Goal: Complete application form

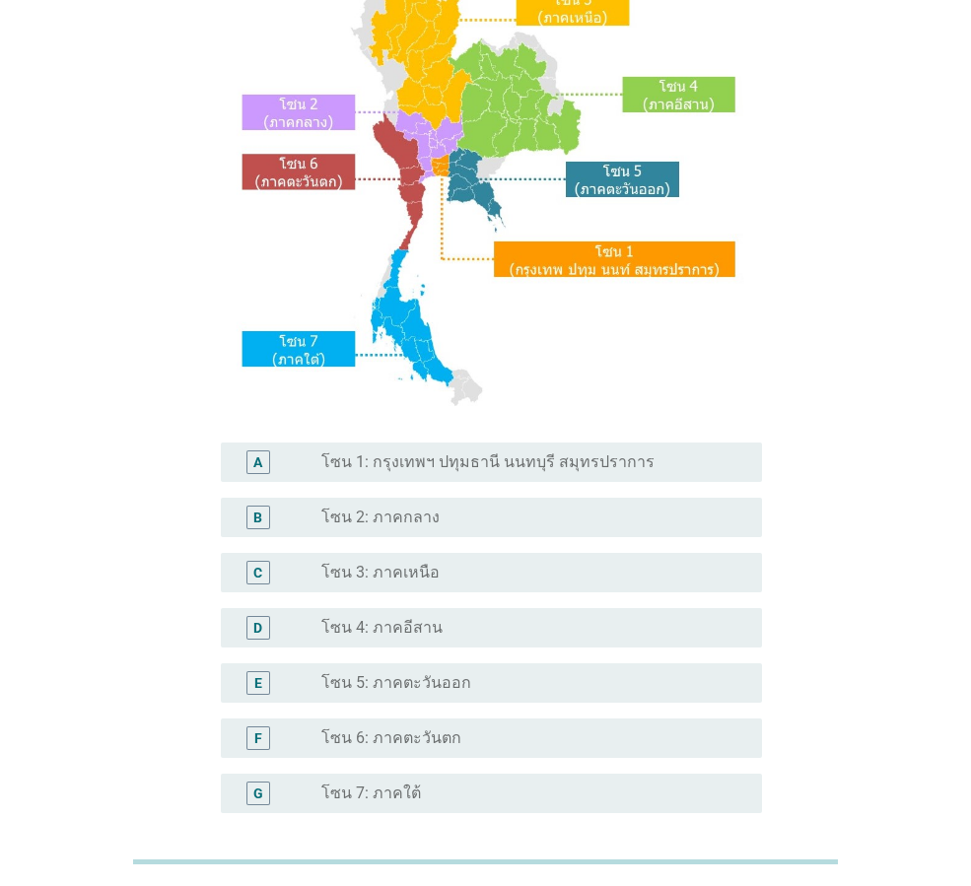
scroll to position [197, 0]
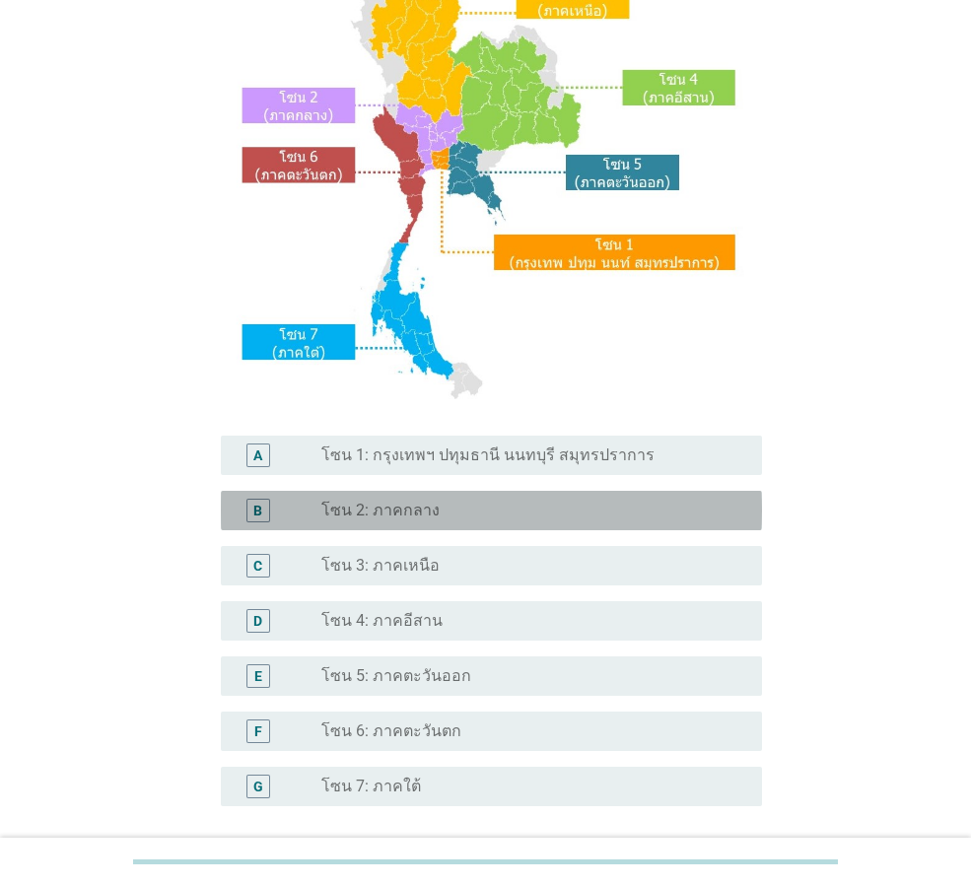
click at [417, 517] on label "โซน 2: ภาคกลาง" at bounding box center [380, 511] width 118 height 20
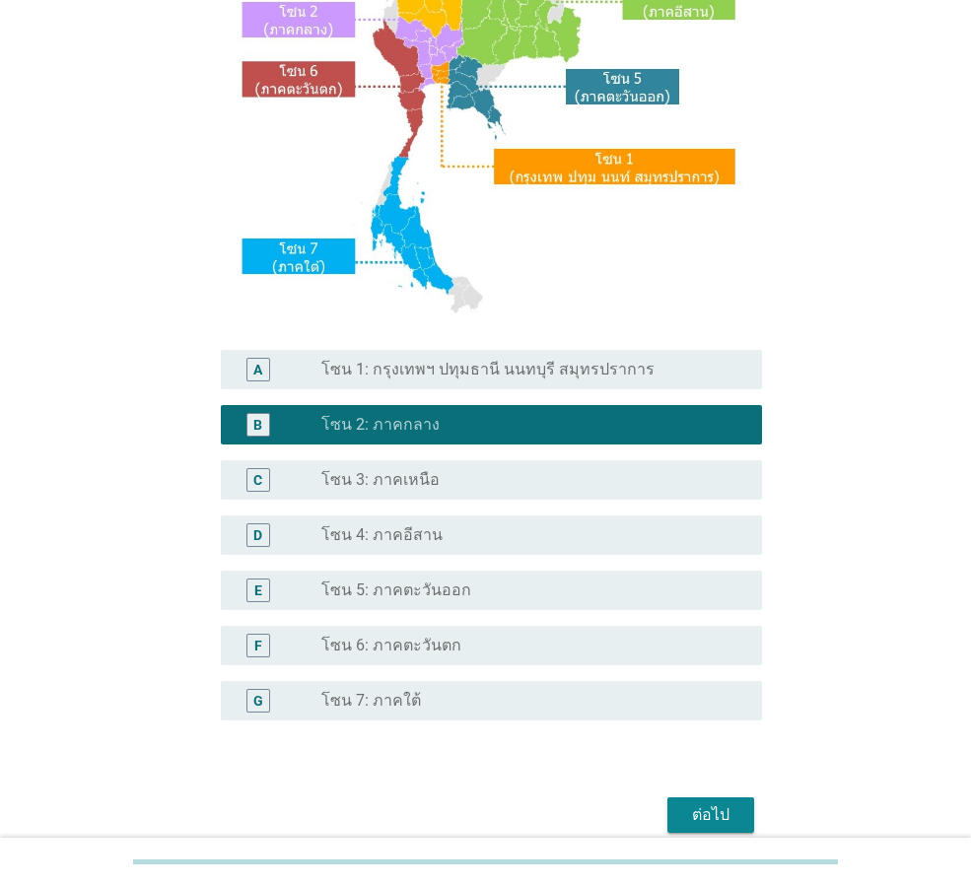
scroll to position [370, 0]
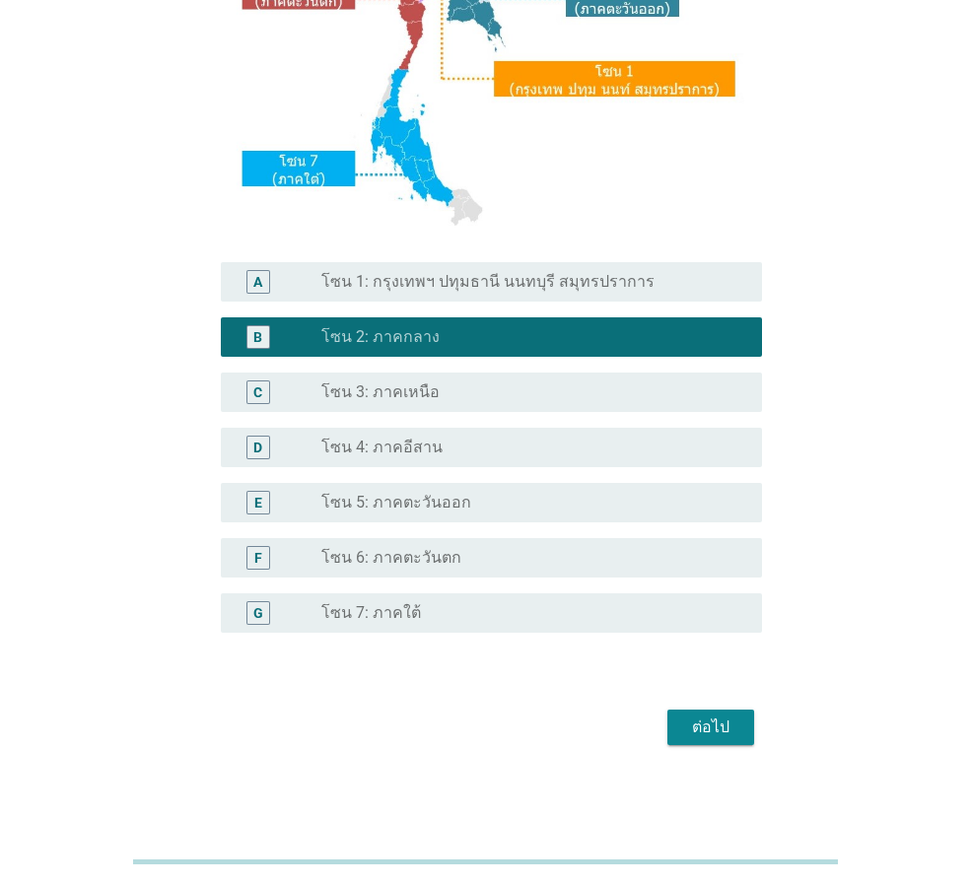
click at [731, 725] on div "ต่อไป" at bounding box center [710, 727] width 55 height 24
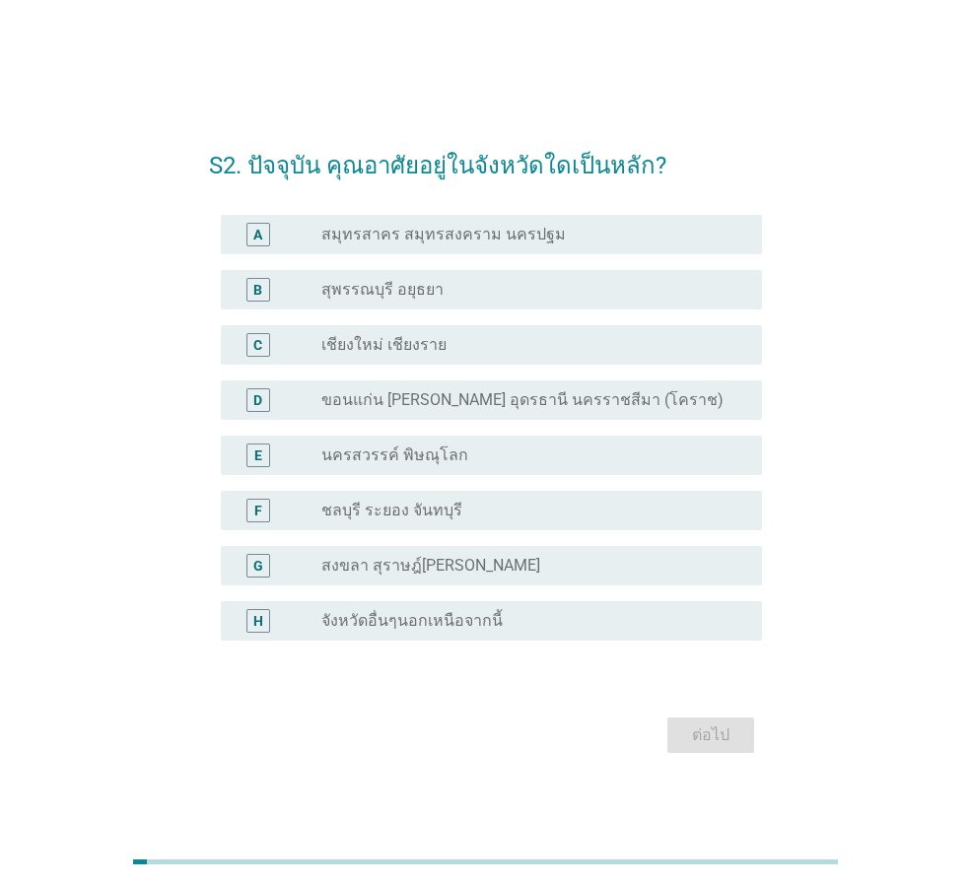
click at [645, 246] on div "A radio_button_unchecked สมุทรสาคร สมุทรสงคราม นครปฐม" at bounding box center [491, 234] width 541 height 39
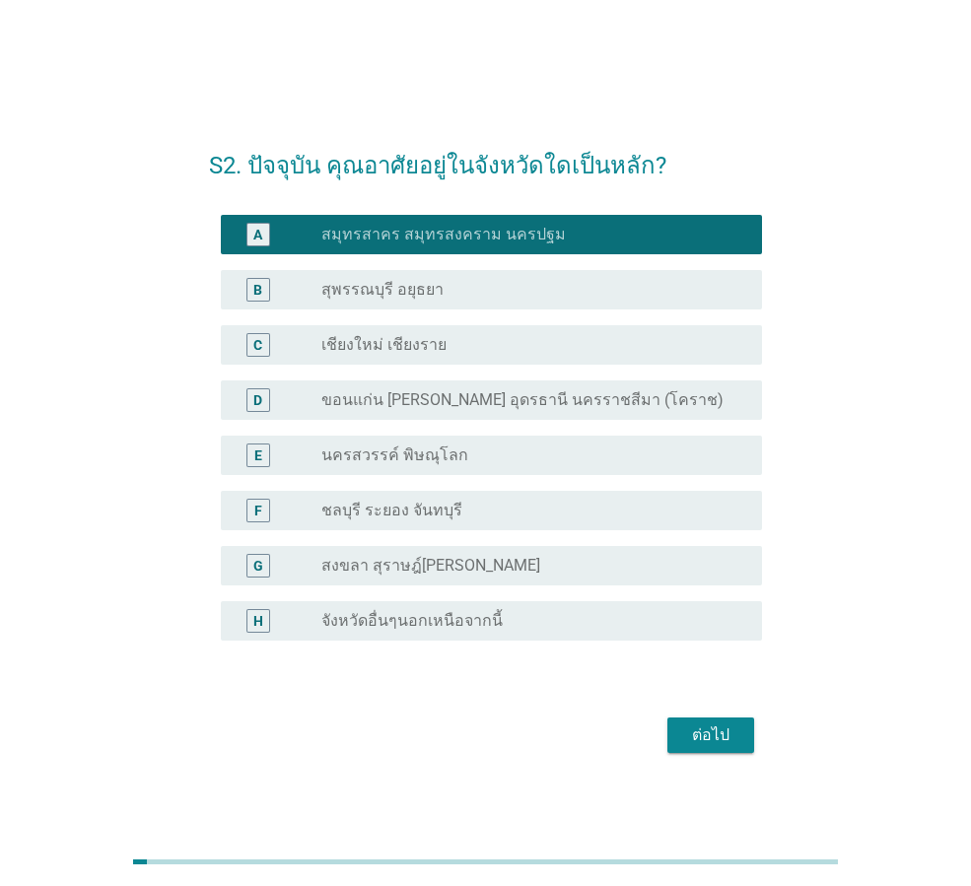
click at [710, 732] on div "ต่อไป" at bounding box center [710, 735] width 55 height 24
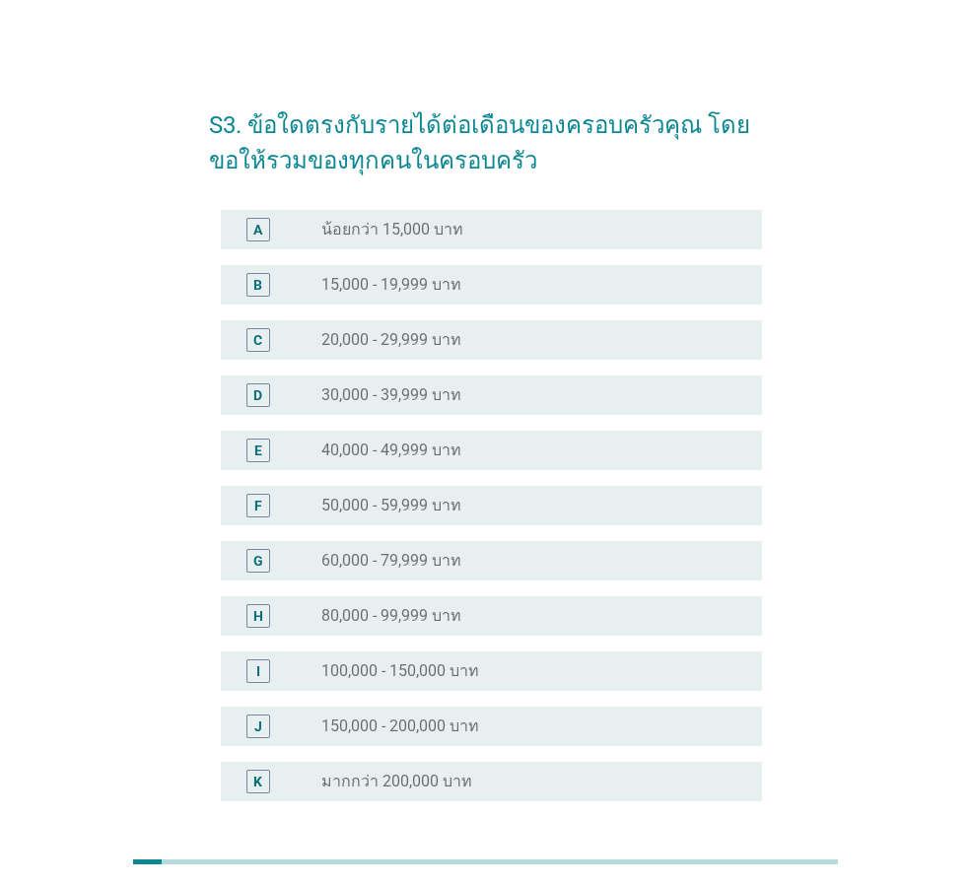
click at [454, 452] on label "40,000 - 49,999 บาท" at bounding box center [391, 450] width 140 height 20
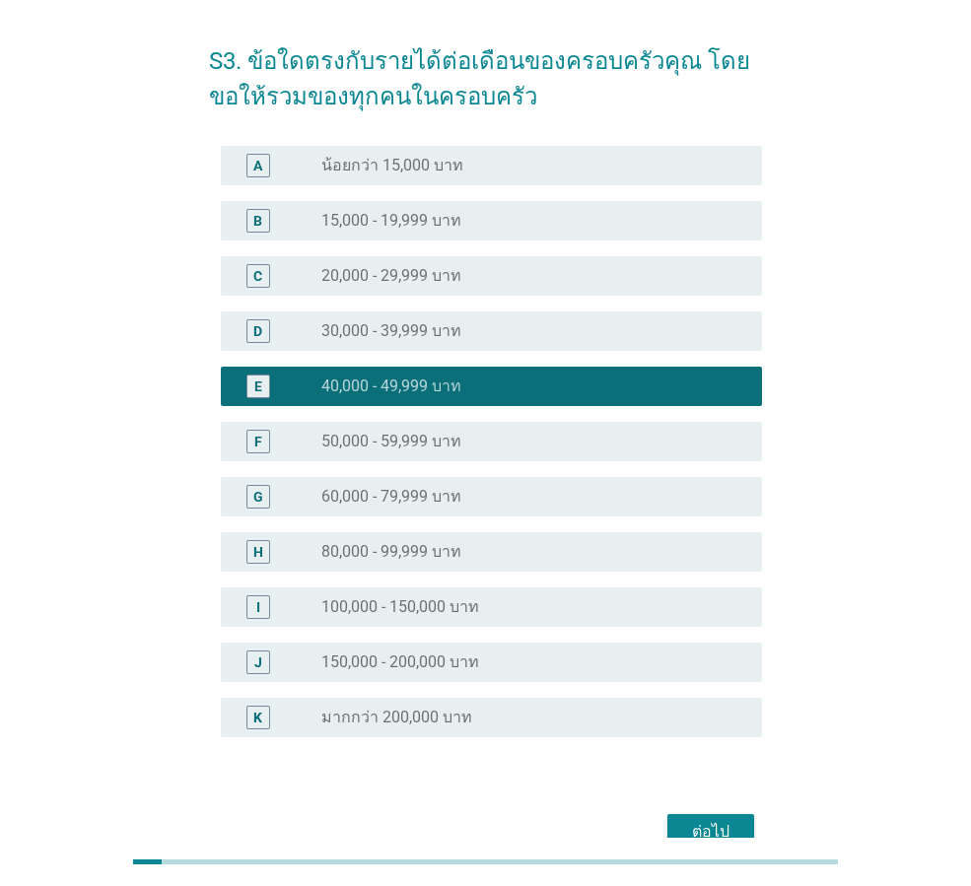
scroll to position [99, 0]
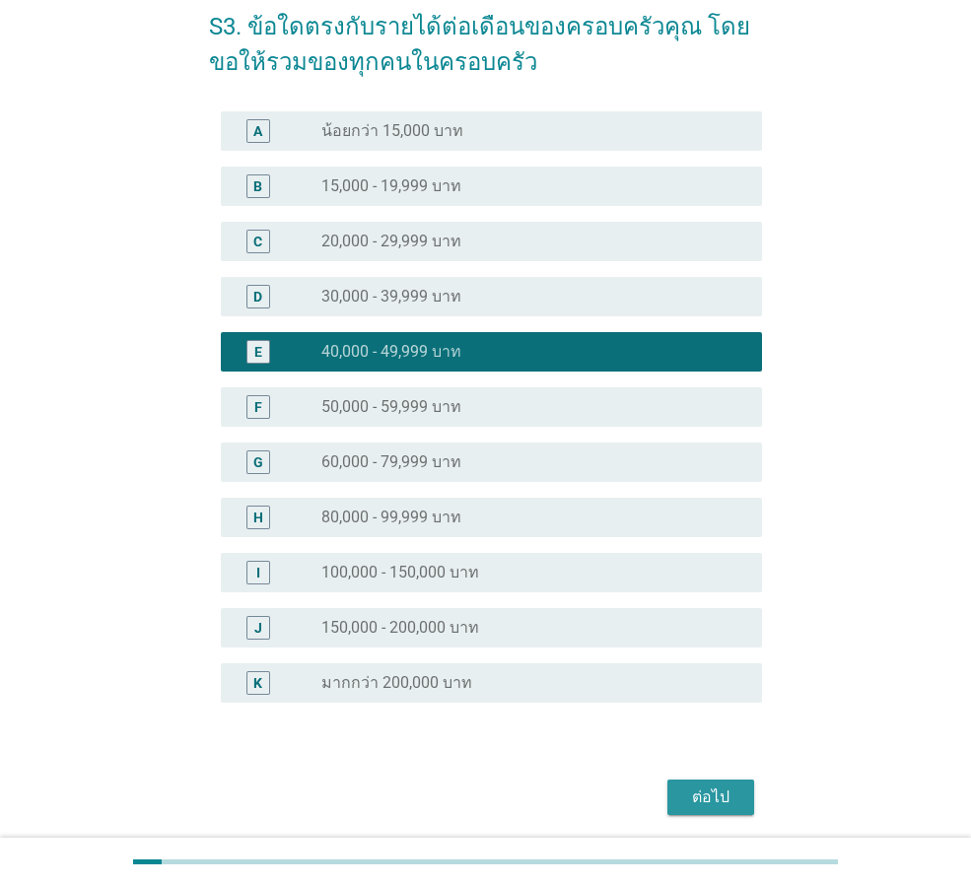
click at [705, 795] on div "ต่อไป" at bounding box center [710, 797] width 55 height 24
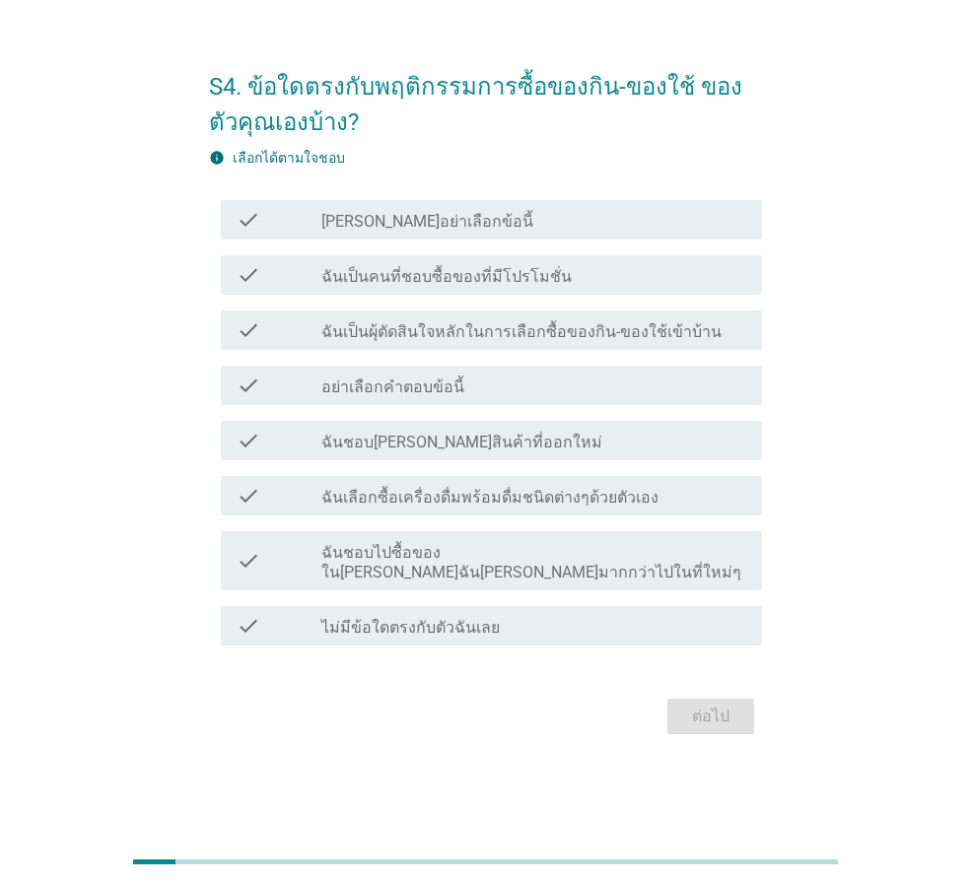
scroll to position [0, 0]
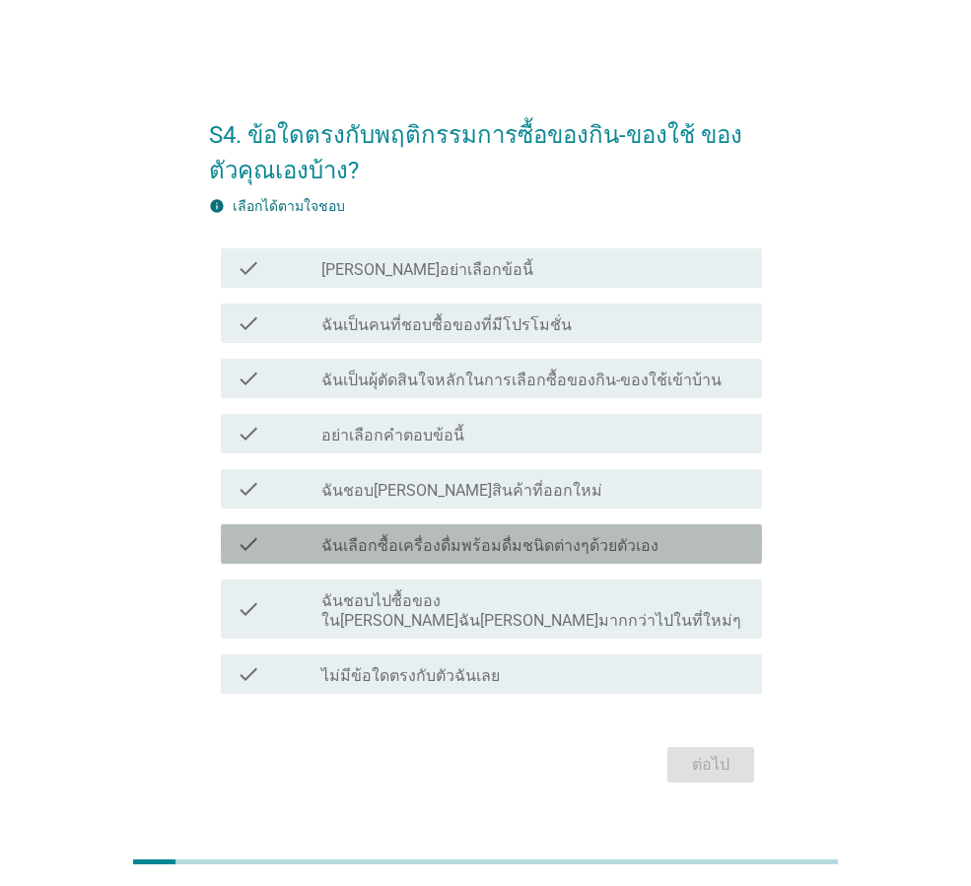
click at [431, 553] on label "ฉันเลือกซื้อเครื่องดื่มพร้อมดื่มชนิดต่างๆด้วยตัวเอง" at bounding box center [489, 546] width 337 height 20
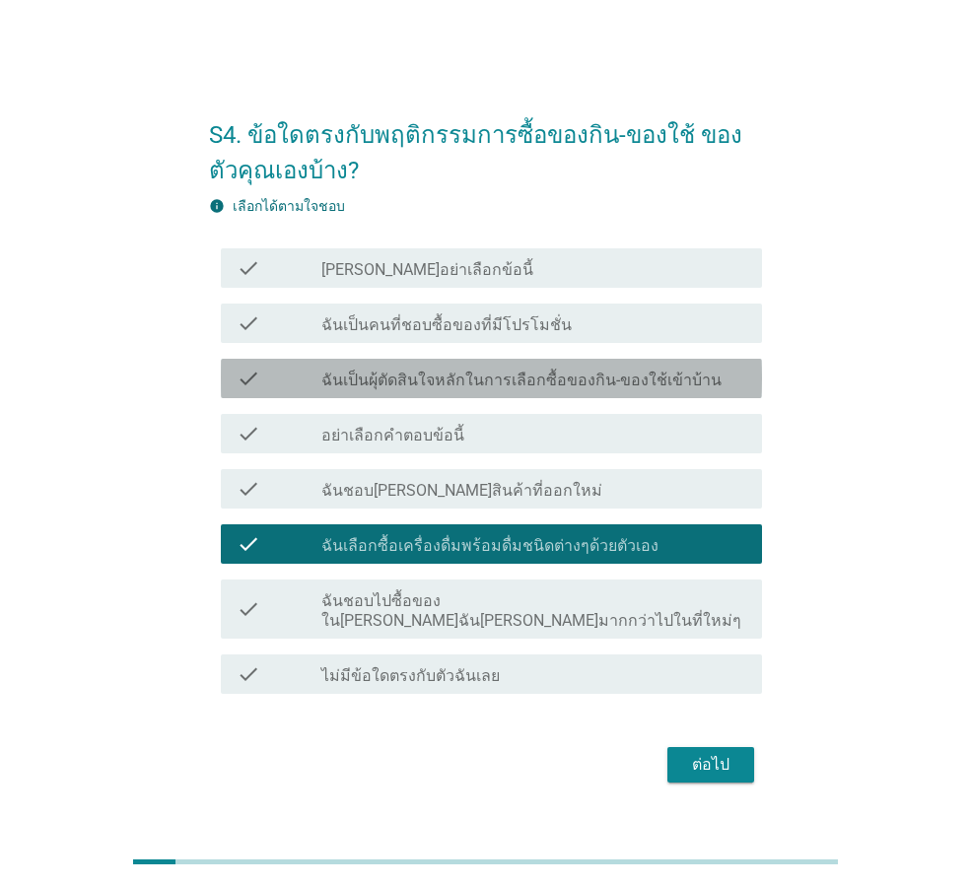
click at [442, 383] on label "ฉันเป็นผุ้ตัดสินใจหลักในการเลือกซื้อของกิน-ของใช้เข้าบ้าน" at bounding box center [521, 380] width 400 height 20
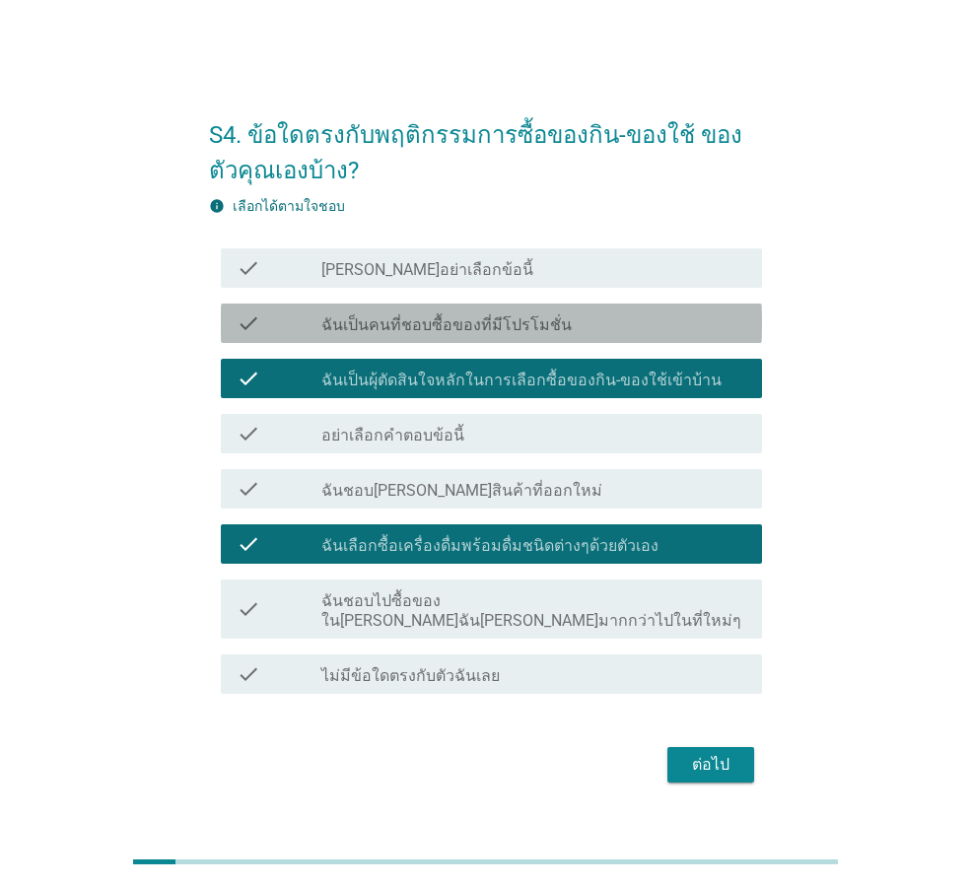
click at [479, 335] on label "ฉันเป็นคนที่ชอบซื้อของที่มีโปรโมชั่น" at bounding box center [446, 325] width 250 height 20
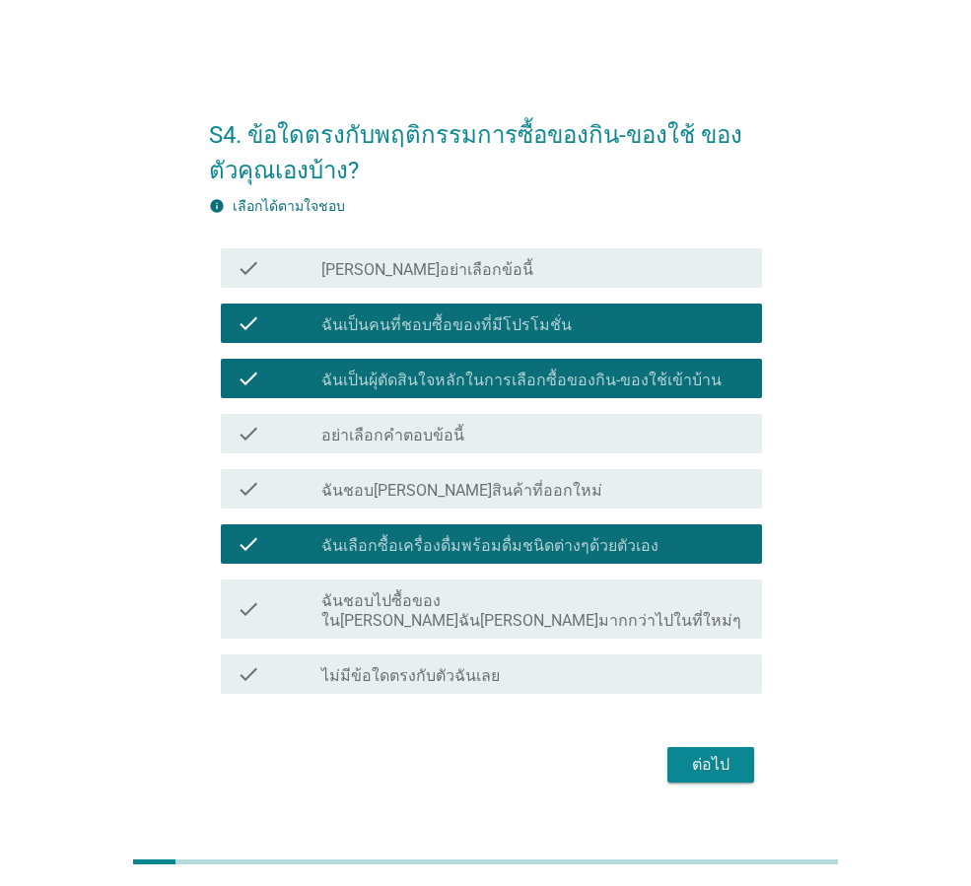
click at [723, 762] on div "ต่อไป" at bounding box center [710, 765] width 55 height 24
